Goal: Task Accomplishment & Management: Use online tool/utility

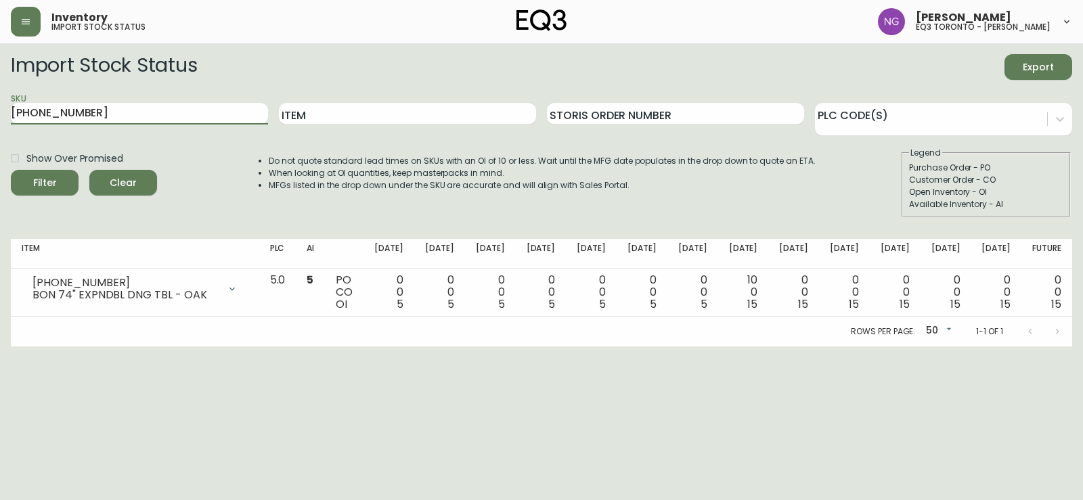
click at [0, 30] on div "Inventory import stock status [PERSON_NAME] eq3 toronto - [PERSON_NAME] Import …" at bounding box center [541, 173] width 1083 height 346
click at [11, 170] on button "Filter" at bounding box center [45, 183] width 68 height 26
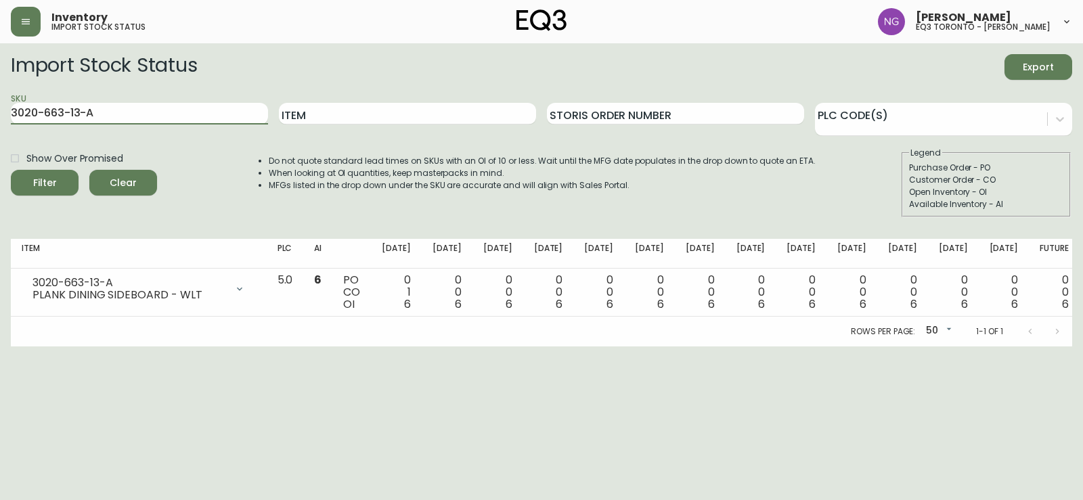
drag, startPoint x: 160, startPoint y: 116, endPoint x: 0, endPoint y: 41, distance: 176.8
click at [0, 51] on main "Import Stock Status Export SKU 3020-663-13-A Item Storis Order Number PLC Code(…" at bounding box center [541, 194] width 1083 height 303
click at [11, 170] on button "Filter" at bounding box center [45, 183] width 68 height 26
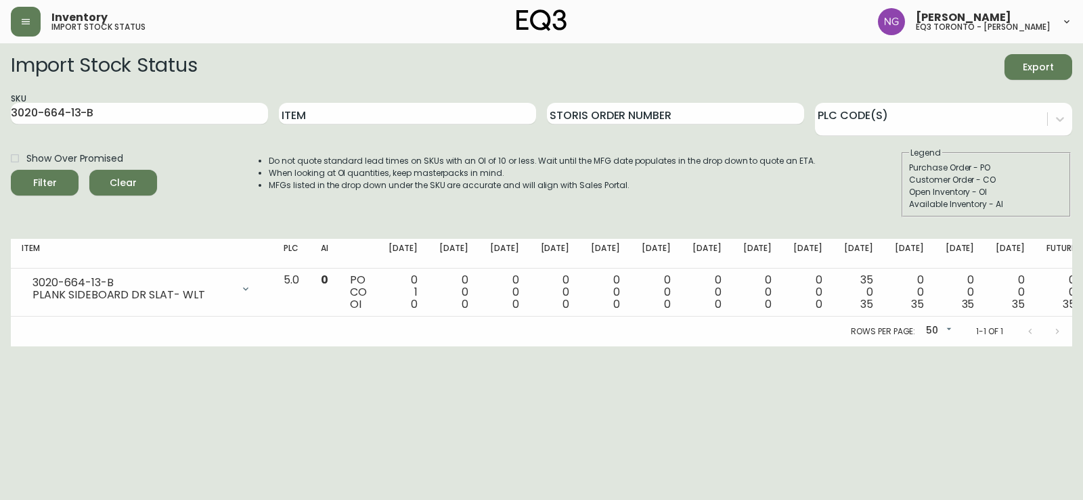
drag, startPoint x: 149, startPoint y: 493, endPoint x: 155, endPoint y: 468, distance: 26.4
click at [150, 346] on html "Inventory import stock status [PERSON_NAME] eq3 toronto - [PERSON_NAME] Import …" at bounding box center [541, 173] width 1083 height 346
drag, startPoint x: 0, startPoint y: 115, endPoint x: 0, endPoint y: 107, distance: 8.1
click at [0, 114] on main "Import Stock Status Export SKU 3020-664-13-B Item Storis Order Number PLC Code(…" at bounding box center [541, 194] width 1083 height 303
paste input "2-13-A"
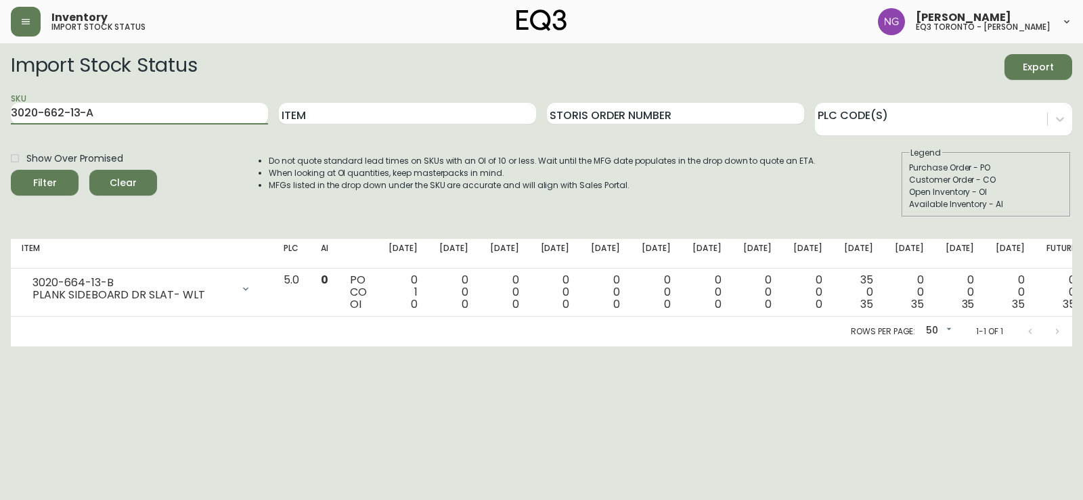
click at [11, 170] on button "Filter" at bounding box center [45, 183] width 68 height 26
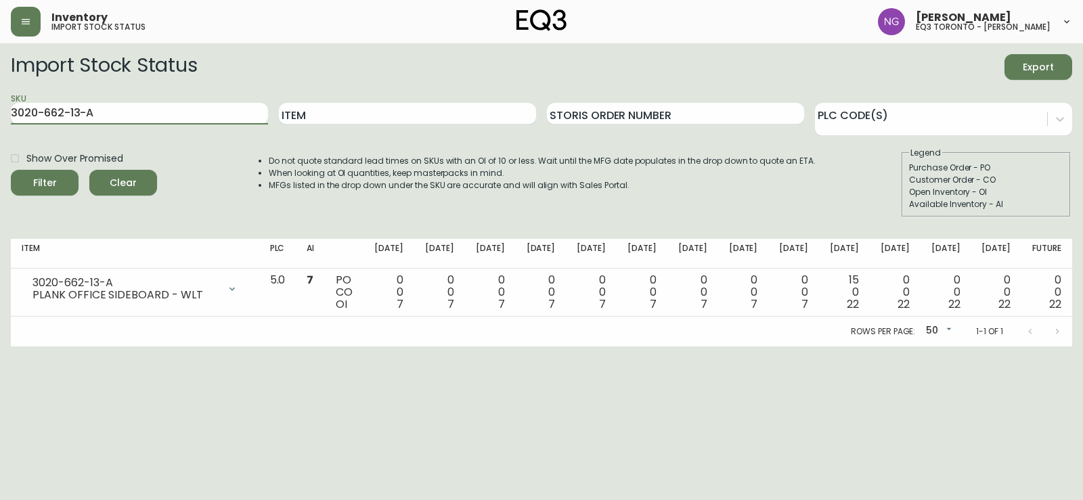
drag, startPoint x: 118, startPoint y: 114, endPoint x: 0, endPoint y: 121, distance: 118.7
click at [0, 124] on main "Import Stock Status Export SKU 3020-662-13-A Item Storis Order Number PLC Code(…" at bounding box center [541, 194] width 1083 height 303
paste input "4-13-B"
click at [11, 170] on button "Filter" at bounding box center [45, 183] width 68 height 26
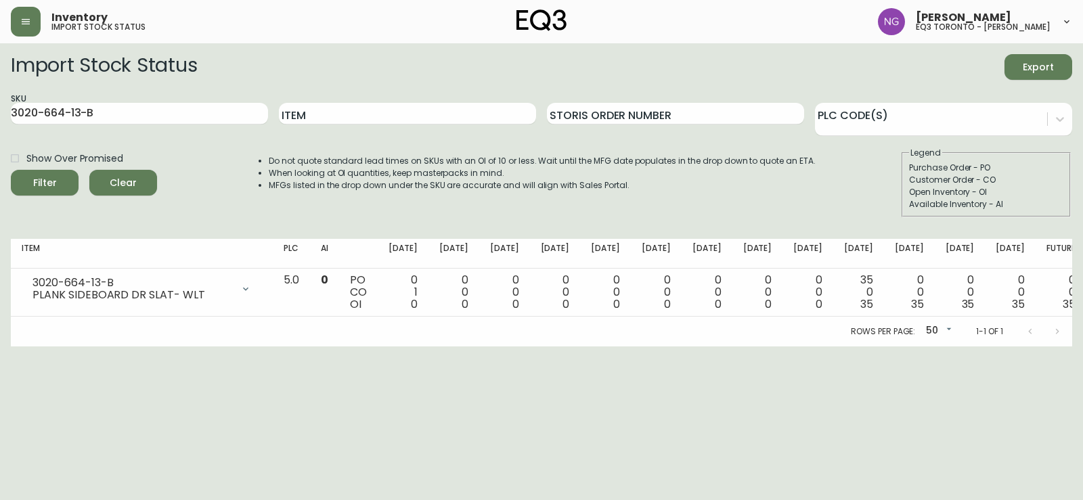
click at [1057, 346] on html "Inventory import stock status [PERSON_NAME] eq3 toronto - [PERSON_NAME] Import …" at bounding box center [541, 173] width 1083 height 346
click at [140, 110] on input "3020-664-13-B" at bounding box center [139, 114] width 257 height 22
drag, startPoint x: 129, startPoint y: 110, endPoint x: 12, endPoint y: 97, distance: 118.4
click at [0, 110] on main "Import Stock Status Export SKU 3020-664-13-B Item Storis Order Number PLC Code(…" at bounding box center [541, 194] width 1083 height 303
paste input "0-16"
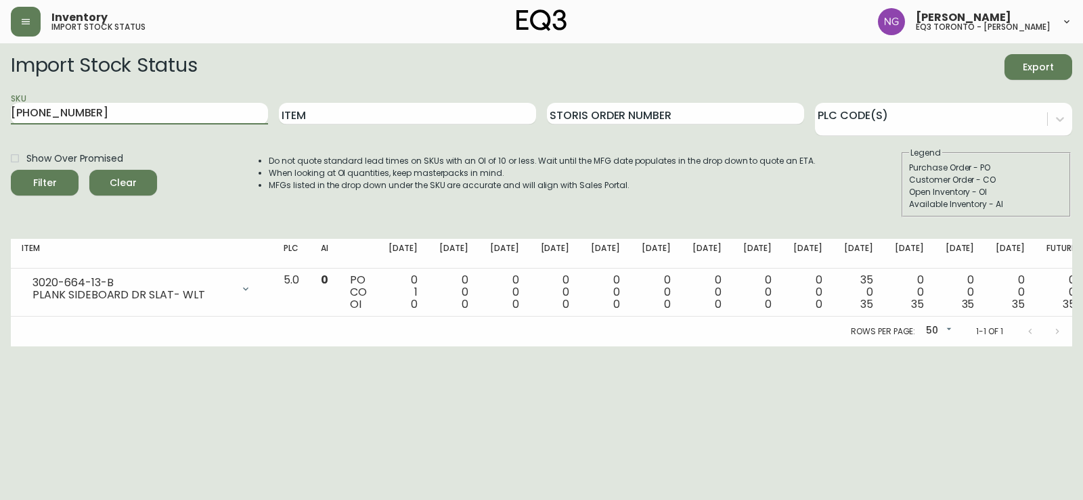
click at [11, 170] on button "Filter" at bounding box center [45, 183] width 68 height 26
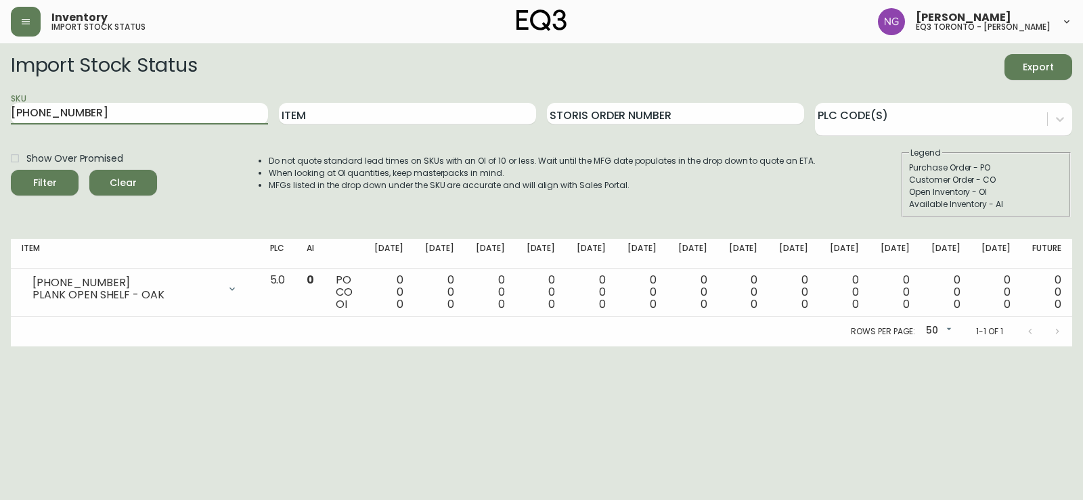
drag, startPoint x: 102, startPoint y: 119, endPoint x: 0, endPoint y: 102, distance: 103.7
click at [0, 102] on main "Import Stock Status Export SKU [PHONE_NUMBER] Item Storis Order Number PLC Code…" at bounding box center [541, 194] width 1083 height 303
paste input "1-13"
type input "[PHONE_NUMBER]"
click at [11, 170] on button "Filter" at bounding box center [45, 183] width 68 height 26
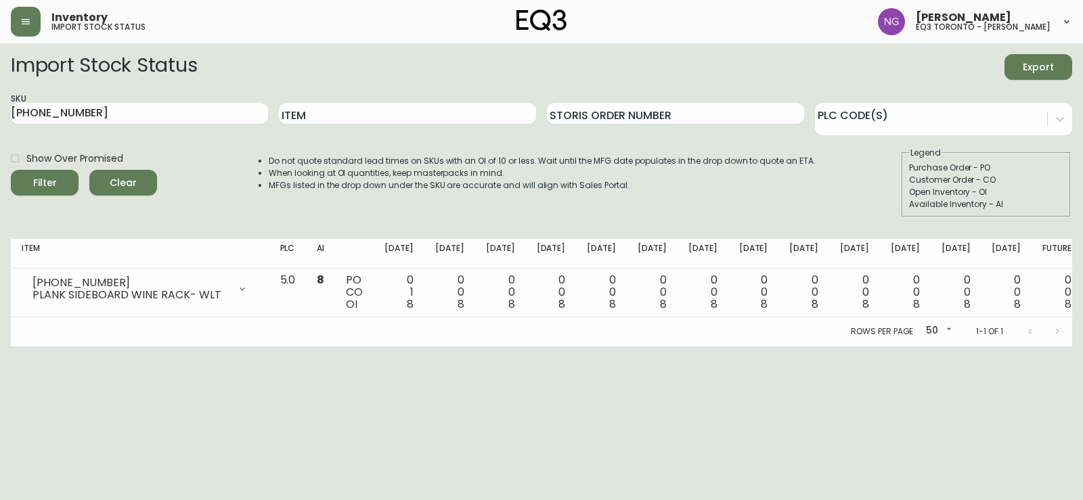
click at [241, 84] on form "Import Stock Status Export SKU [PHONE_NUMBER] Item Storis Order Number PLC Code…" at bounding box center [541, 135] width 1061 height 163
